Goal: Find specific page/section: Find specific page/section

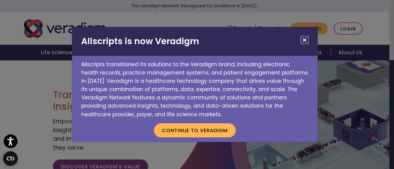
click at [307, 38] on button "Close" at bounding box center [304, 40] width 8 height 8
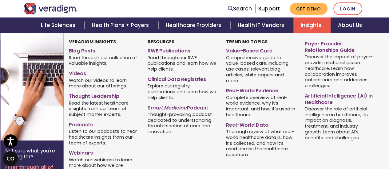
scroll to position [906, 0]
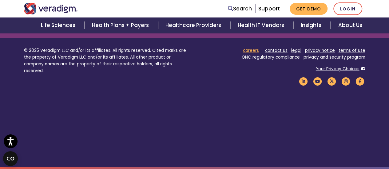
click at [254, 49] on link "careers" at bounding box center [251, 51] width 16 height 6
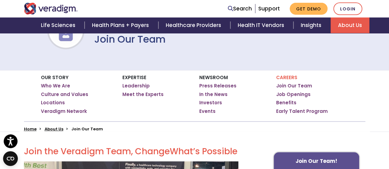
scroll to position [66, 0]
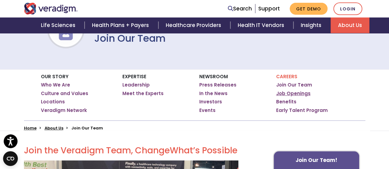
click at [295, 93] on link "Job Openings" at bounding box center [293, 94] width 34 height 6
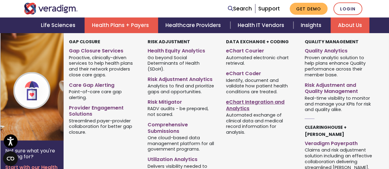
scroll to position [223, 0]
